Goal: Find specific page/section: Find specific page/section

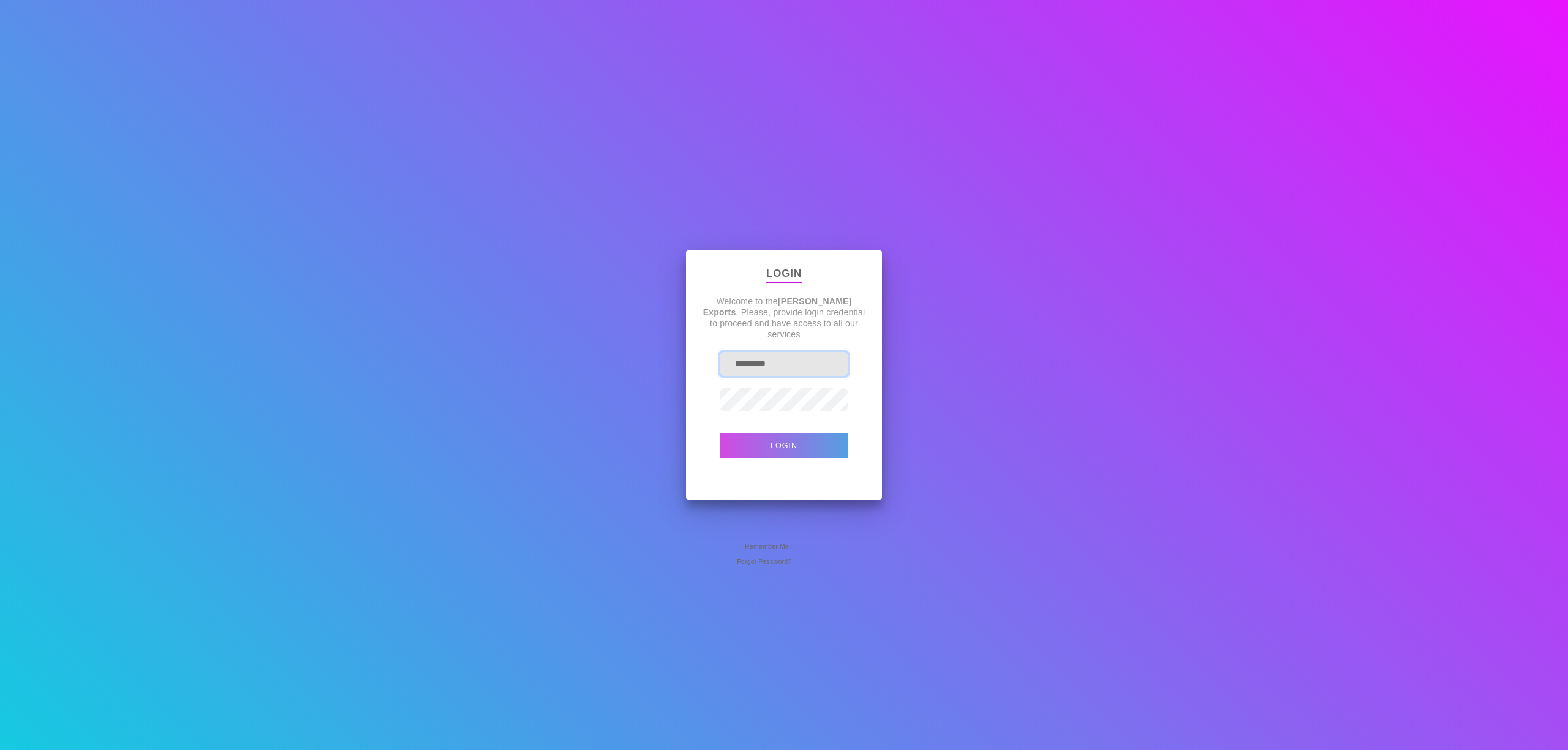
drag, startPoint x: 782, startPoint y: 368, endPoint x: 316, endPoint y: 261, distance: 478.1
click at [404, 293] on div "**********" at bounding box center [784, 375] width 1568 height 750
type input "*"
type input "**********"
click at [720, 434] on button "Login" at bounding box center [784, 446] width 128 height 24
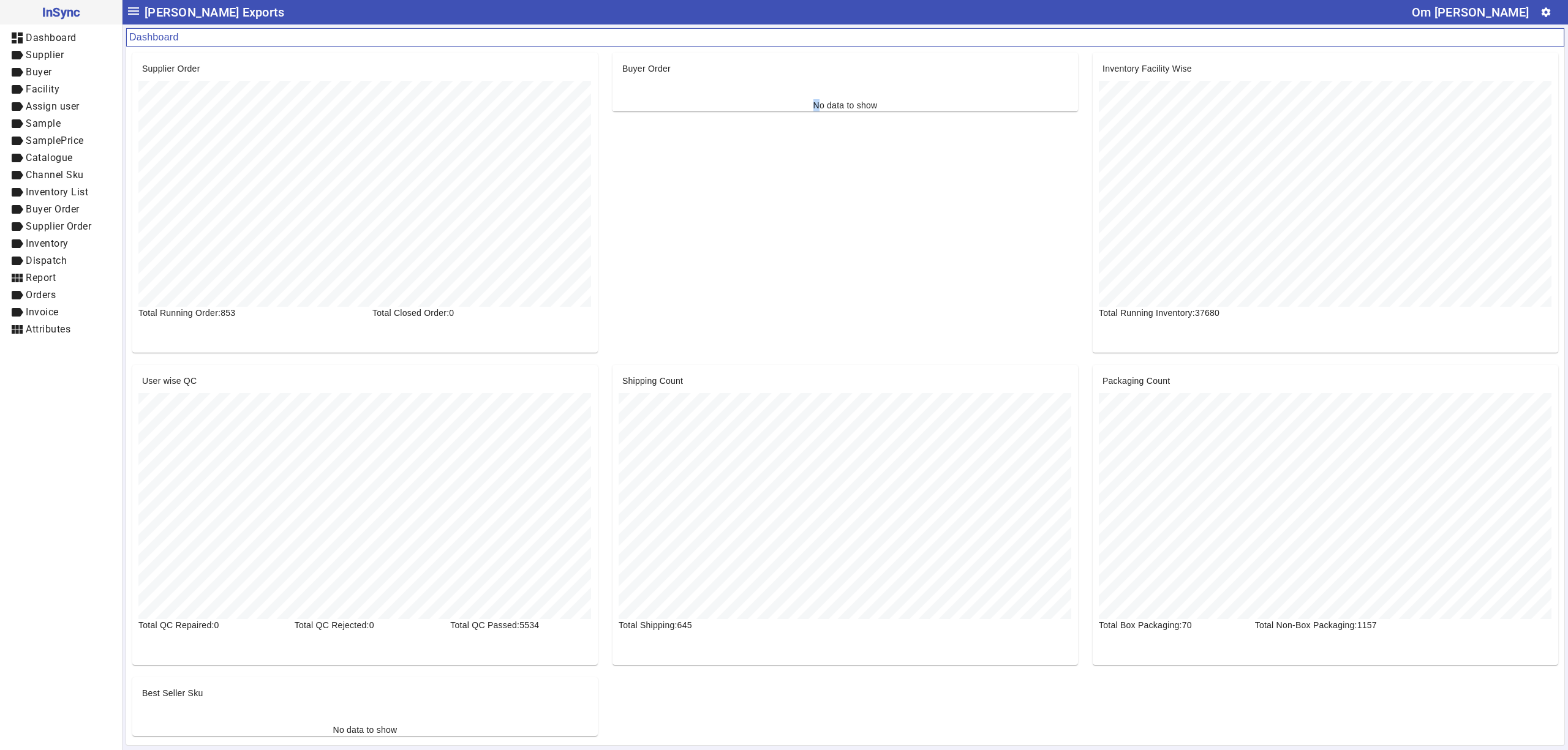
click at [816, 118] on div "Buyer Order No data to show" at bounding box center [845, 203] width 480 height 300
click at [908, 103] on mat-card "Buyer Order No data to show" at bounding box center [845, 82] width 465 height 59
drag, startPoint x: 897, startPoint y: 106, endPoint x: 787, endPoint y: 97, distance: 110.4
click at [807, 103] on mat-card "Buyer Order No data to show" at bounding box center [845, 82] width 465 height 59
drag, startPoint x: 786, startPoint y: 96, endPoint x: 890, endPoint y: 108, distance: 104.7
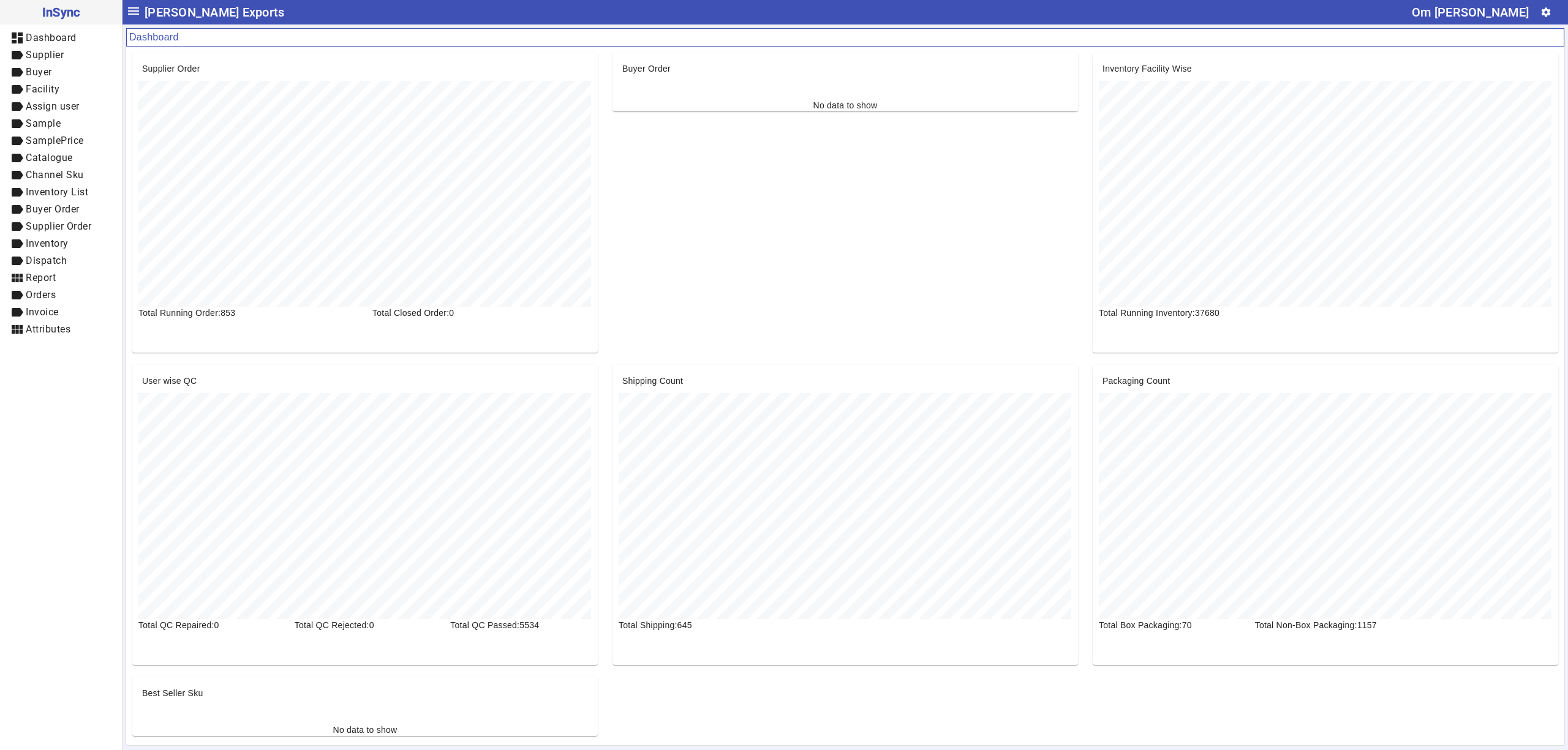
click at [890, 108] on mat-card "Buyer Order No data to show" at bounding box center [845, 82] width 465 height 59
click at [855, 180] on div "Buyer Order No data to show" at bounding box center [845, 203] width 480 height 300
click at [55, 124] on span "Sample" at bounding box center [43, 123] width 35 height 12
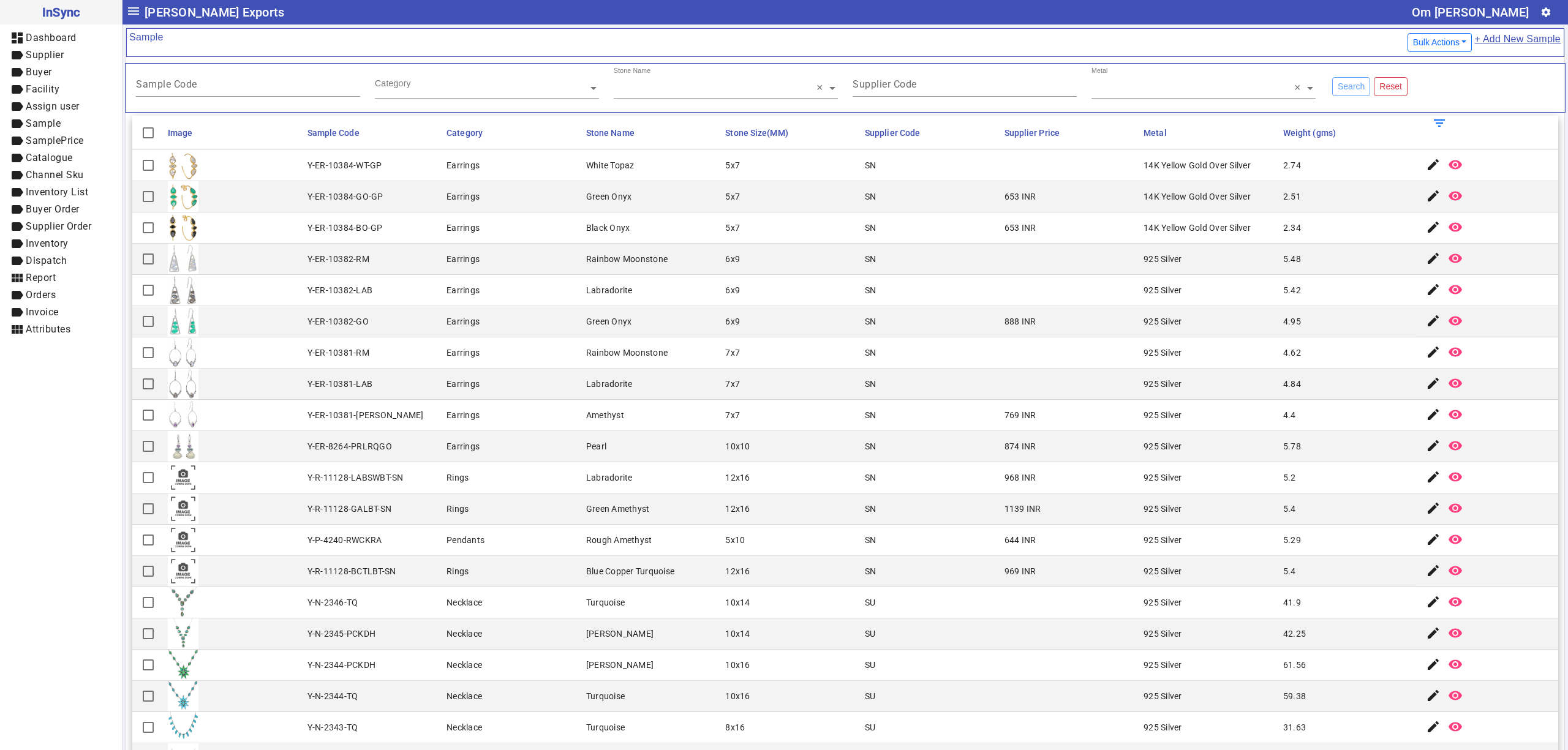
click at [812, 515] on mat-cell "12x16" at bounding box center [791, 509] width 140 height 32
click at [939, 79] on div "Supplier Code" at bounding box center [965, 82] width 224 height 30
click at [663, 86] on input "text" at bounding box center [726, 88] width 224 height 13
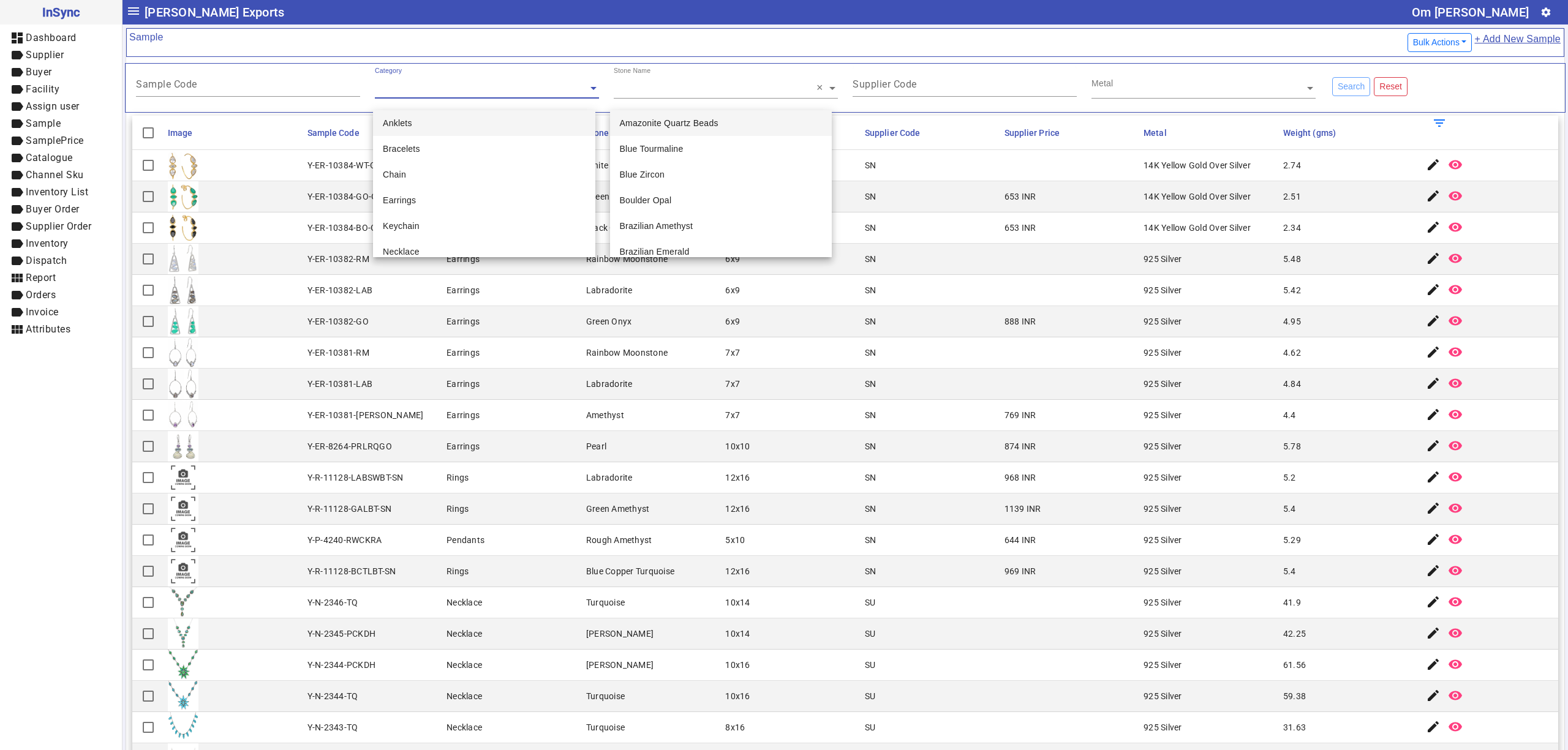
click at [402, 84] on input "text" at bounding box center [487, 88] width 224 height 13
click at [282, 78] on div "Sample Code" at bounding box center [248, 82] width 224 height 30
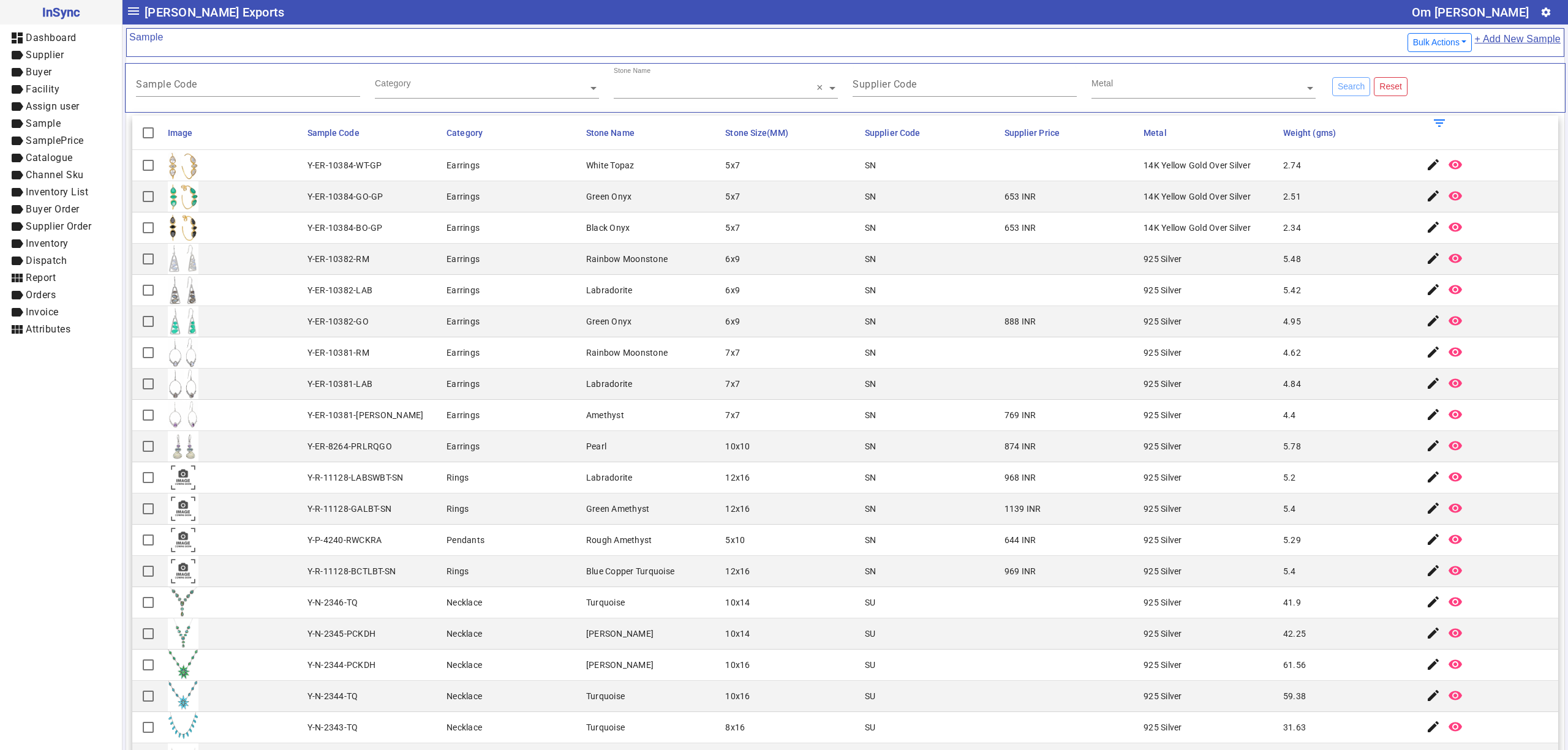
click at [365, 242] on mat-cell "Y-ER-10384-BO-GP" at bounding box center [373, 228] width 140 height 32
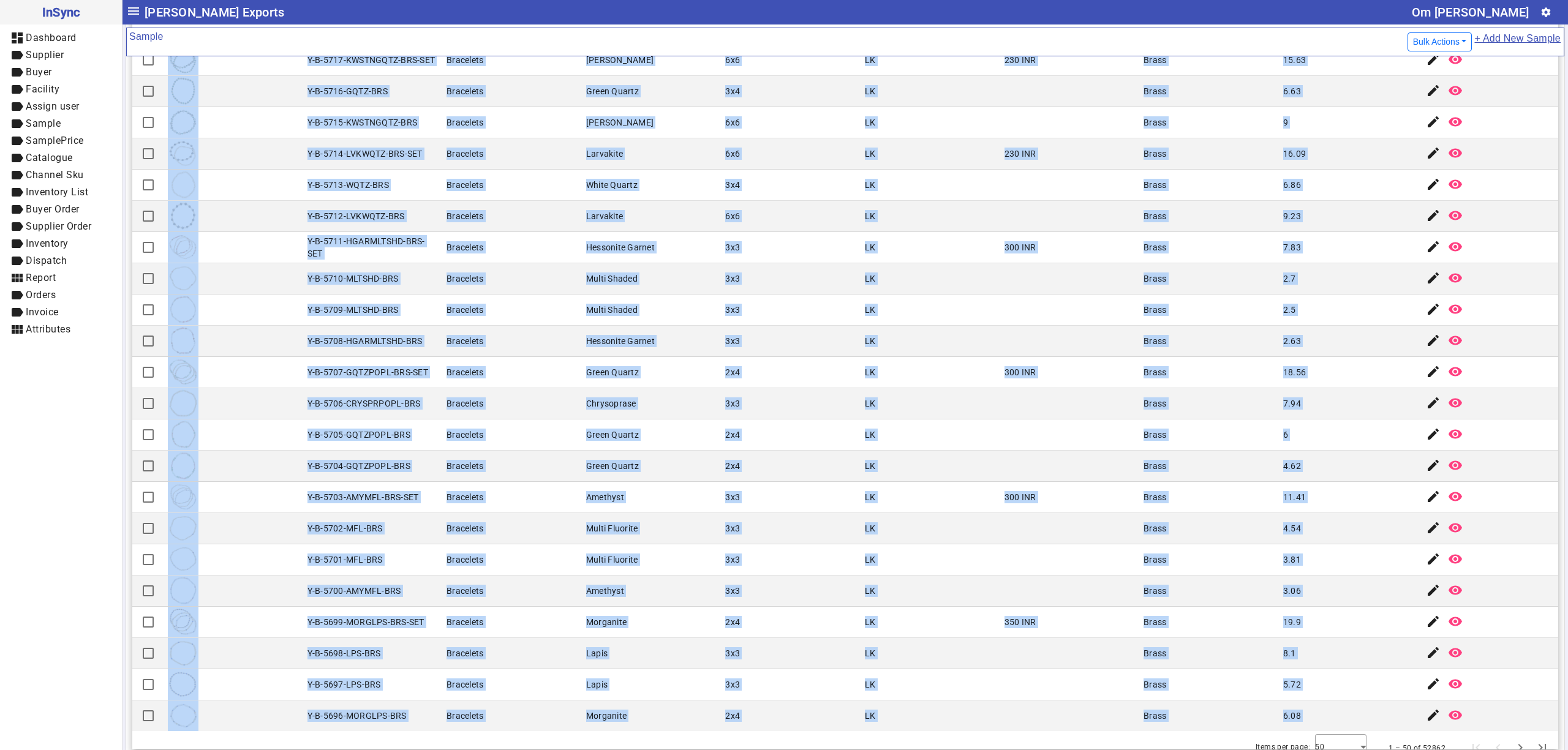
scroll to position [130, 0]
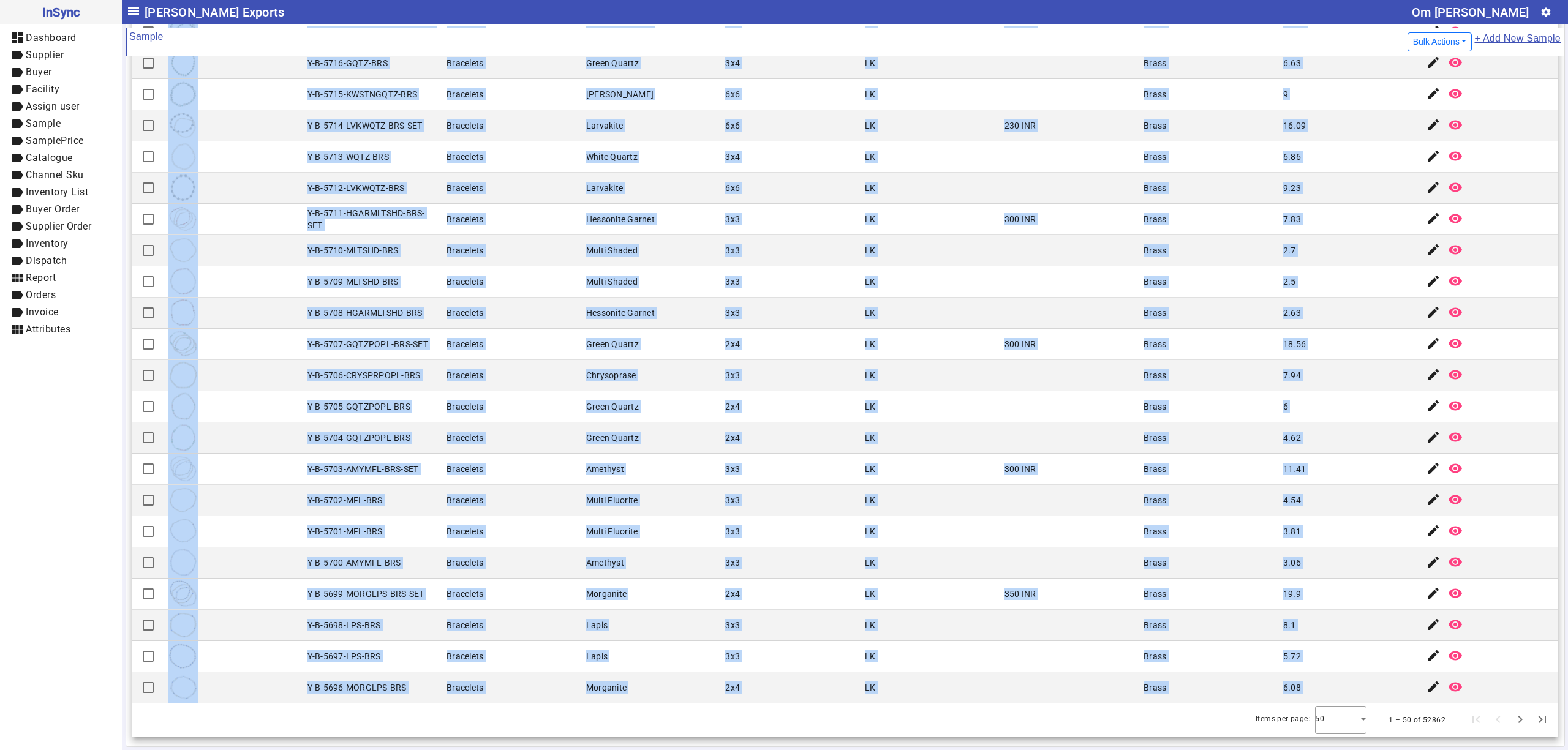
drag, startPoint x: 295, startPoint y: 164, endPoint x: 572, endPoint y: 648, distance: 557.7
click at [535, 749] on html "InSync dashboard Dashboard label Supplier label Buyer label Facility label Assi…" at bounding box center [784, 375] width 1568 height 750
click at [756, 440] on mat-cell "2x4" at bounding box center [791, 438] width 140 height 32
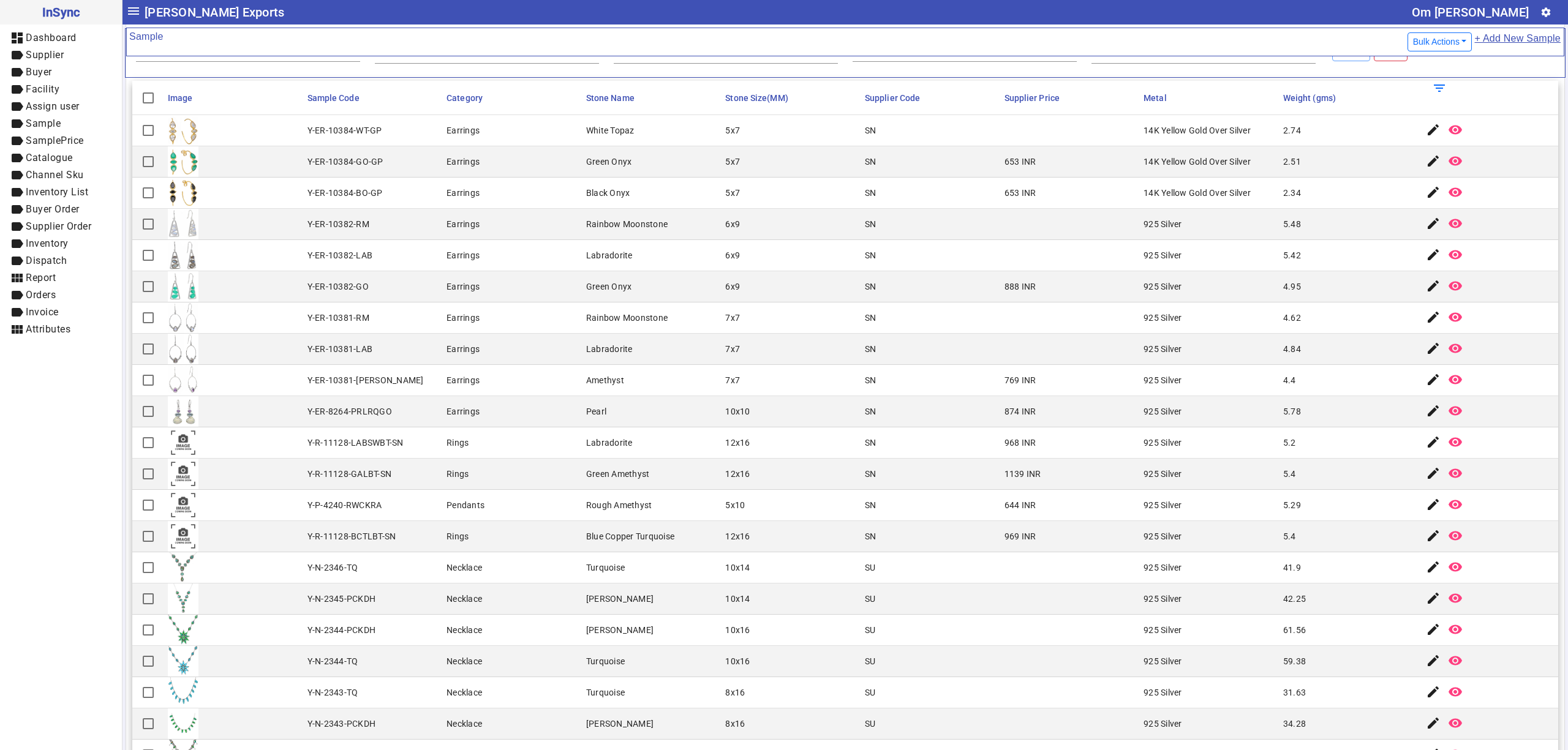
scroll to position [0, 0]
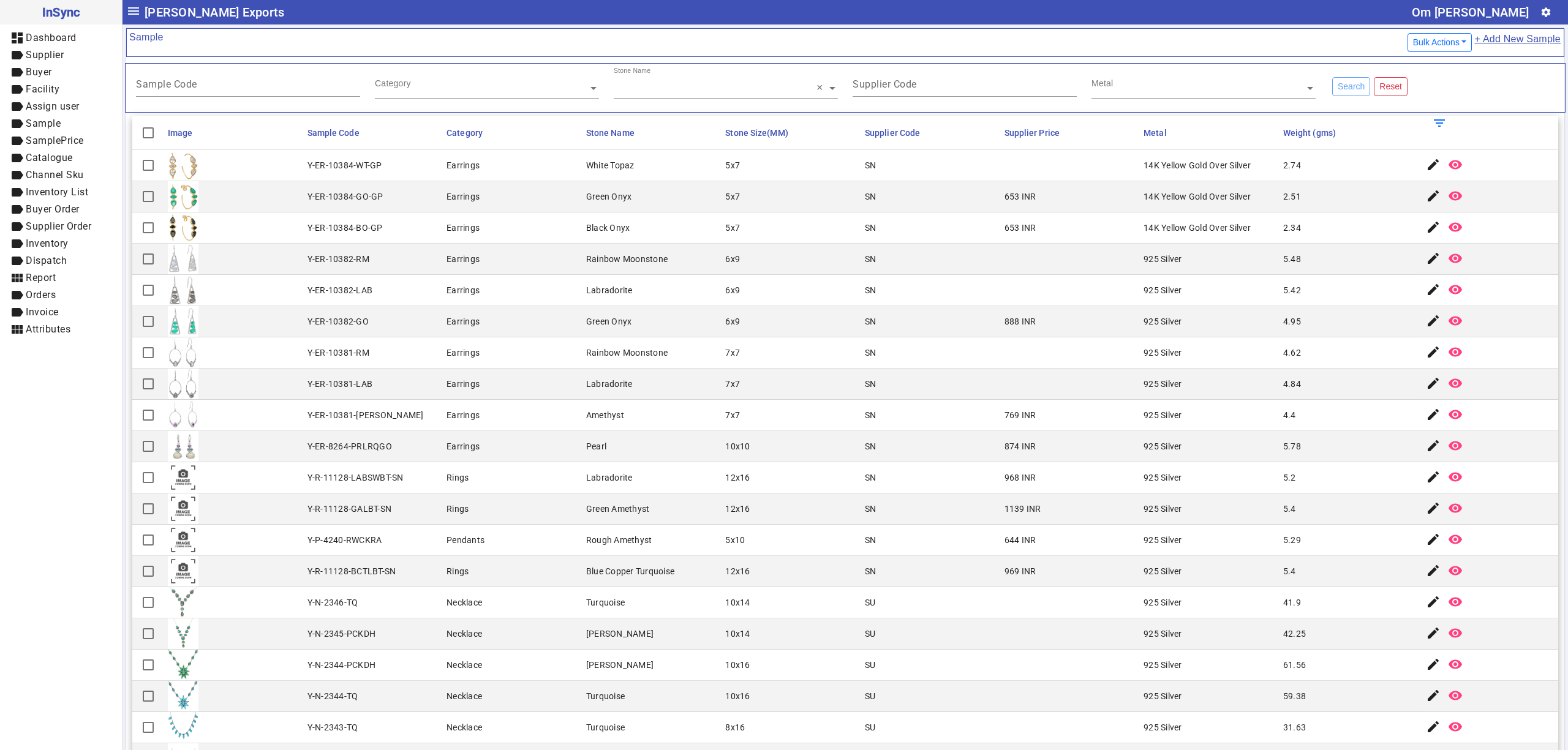
drag, startPoint x: 444, startPoint y: 563, endPoint x: 308, endPoint y: 207, distance: 381.1
click at [308, 207] on mat-cell "Y-ER-10384-GO-GP" at bounding box center [373, 197] width 140 height 32
